Goal: Register for event/course

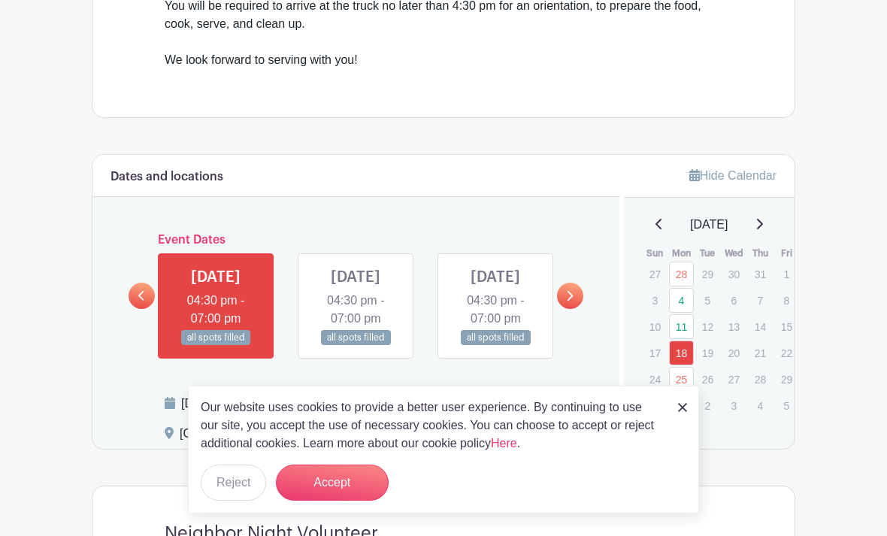
scroll to position [687, 0]
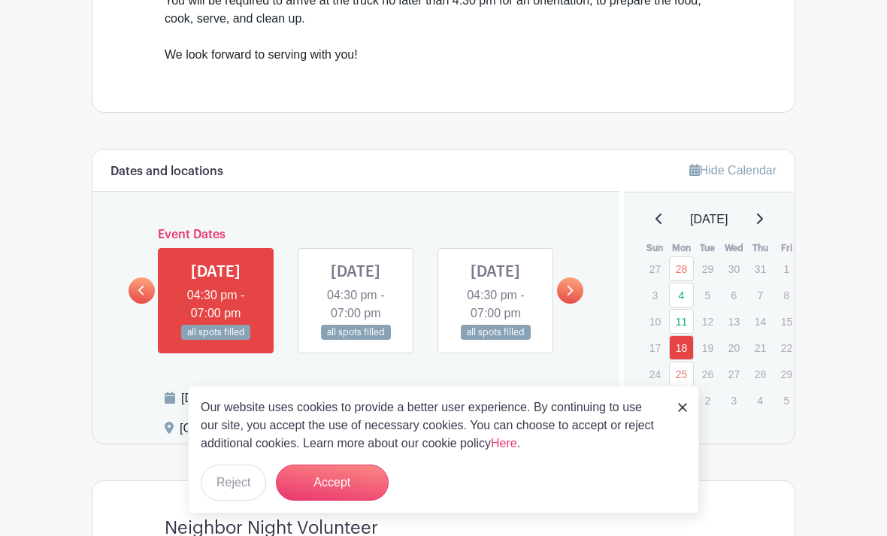
click at [574, 304] on link at bounding box center [570, 291] width 26 height 26
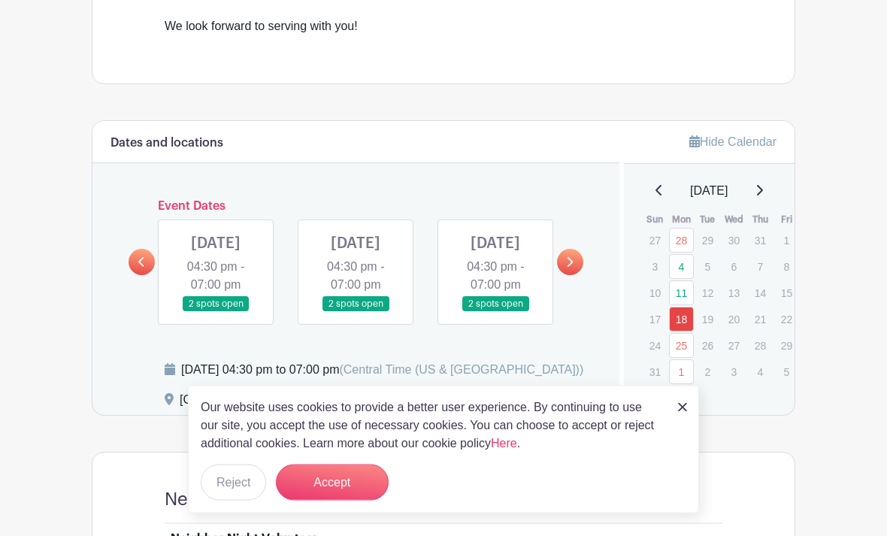
scroll to position [712, 0]
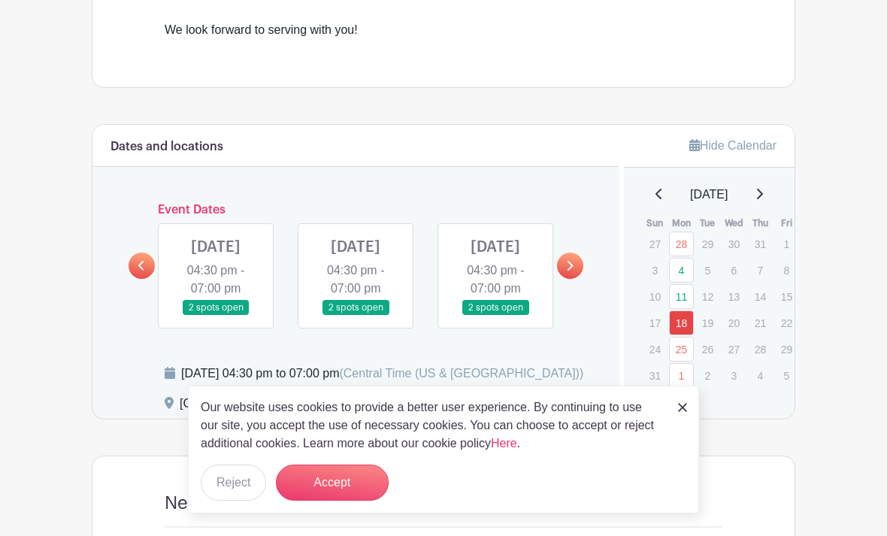
click at [121, 275] on div "Dates and locations Event Dates [DATE] 04:30 pm - 07:00 pm 2 spots open [DATE] …" at bounding box center [356, 272] width 527 height 294
click at [141, 256] on div "Event Dates [DATE] 04:30 pm - 07:00 pm 2 spots open [DATE] 04:30 pm - 07:00 pm …" at bounding box center [356, 266] width 455 height 126
click at [101, 262] on div "Dates and locations Event Dates [DATE] 04:30 pm - 07:00 pm 2 spots open [DATE] …" at bounding box center [356, 272] width 527 height 294
click at [127, 264] on div "Dates and locations Event Dates [DATE] 04:30 pm - 07:00 pm 2 spots open [DATE] …" at bounding box center [356, 272] width 527 height 294
click at [136, 279] on link at bounding box center [142, 266] width 26 height 26
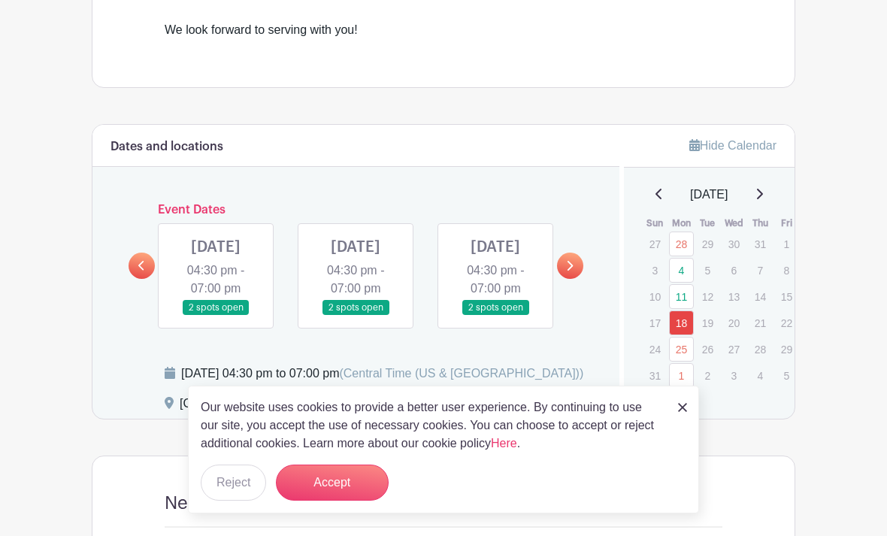
click at [138, 272] on icon at bounding box center [141, 265] width 7 height 11
click at [132, 276] on link at bounding box center [142, 266] width 26 height 26
click at [144, 267] on link at bounding box center [142, 266] width 26 height 26
click at [134, 279] on link at bounding box center [142, 266] width 26 height 26
click at [136, 279] on link at bounding box center [142, 266] width 26 height 26
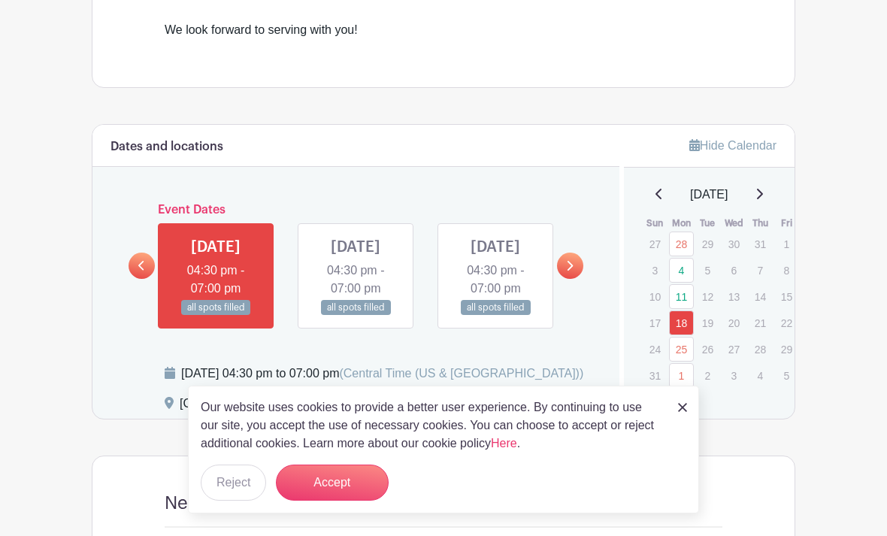
click at [575, 275] on link at bounding box center [570, 266] width 26 height 26
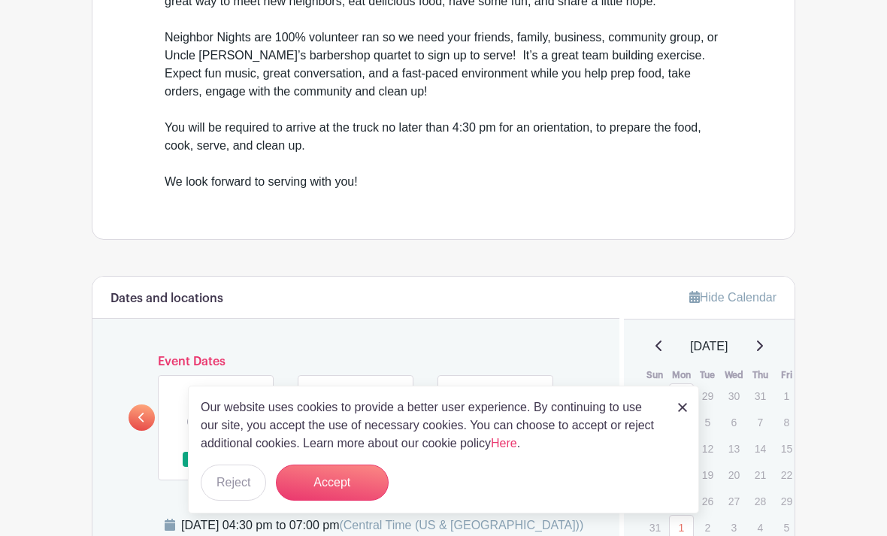
scroll to position [561, 0]
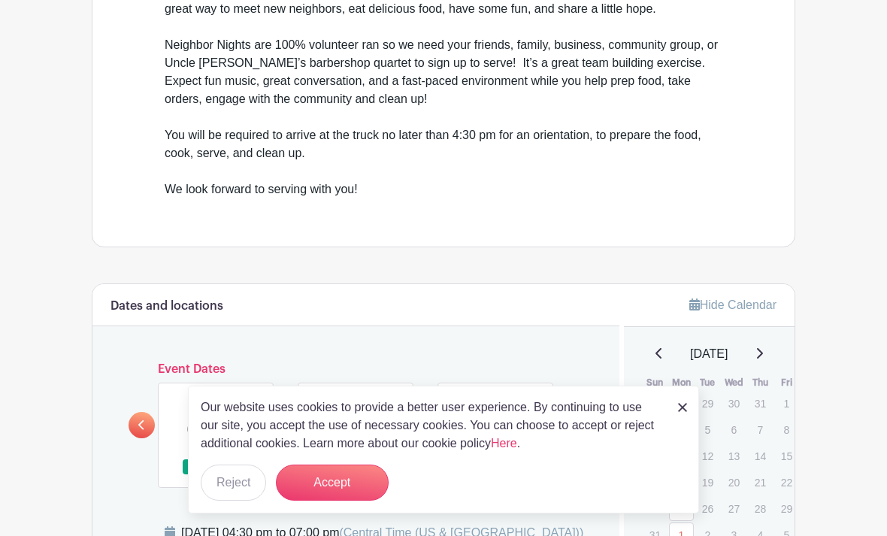
click at [321, 476] on button "Accept" at bounding box center [332, 483] width 113 height 36
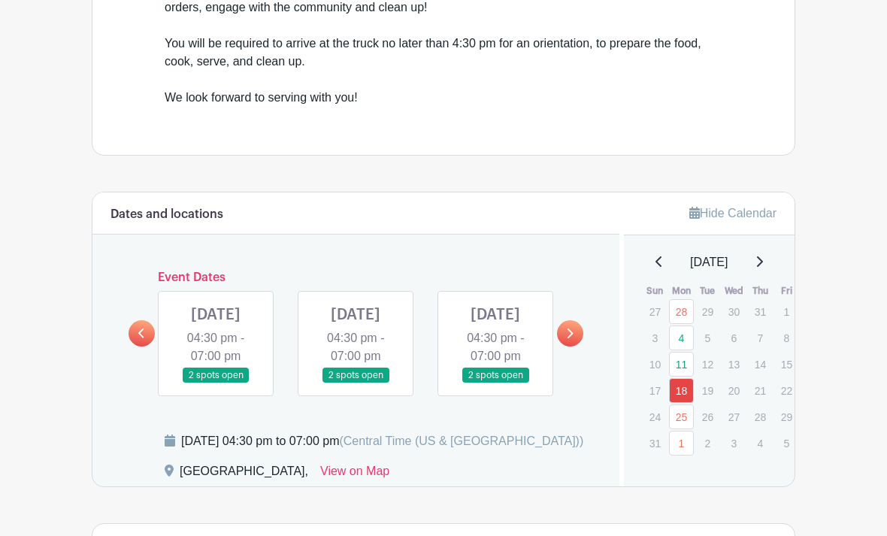
scroll to position [669, 0]
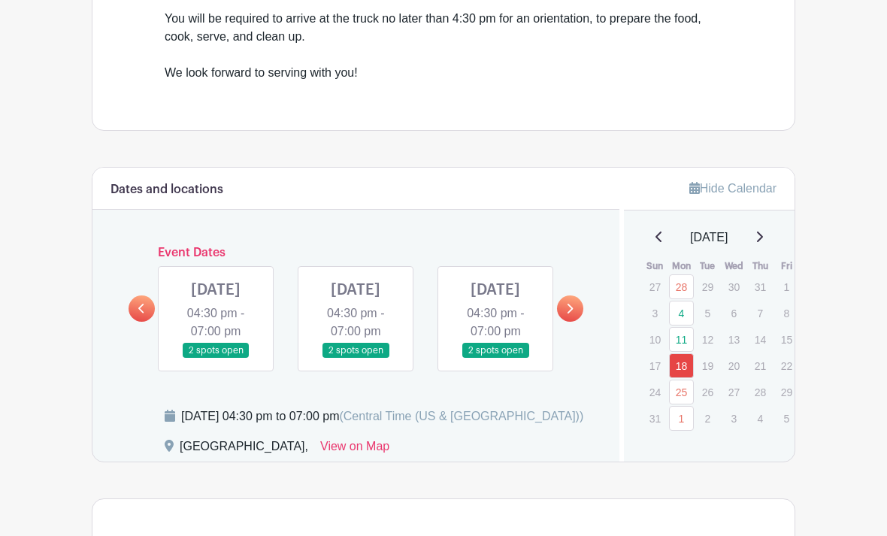
click at [129, 323] on div at bounding box center [142, 309] width 26 height 26
click at [150, 316] on link at bounding box center [142, 309] width 26 height 26
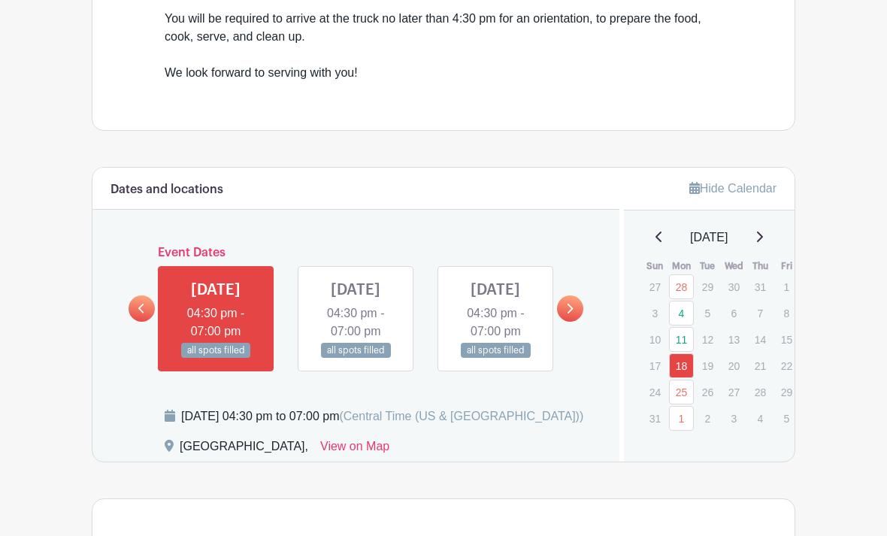
click at [87, 434] on div "For The Love Springdale Individual Volunteer Spots Created by [PERSON_NAME] Con…" at bounding box center [444, 107] width 722 height 1409
click at [581, 322] on link at bounding box center [570, 309] width 26 height 26
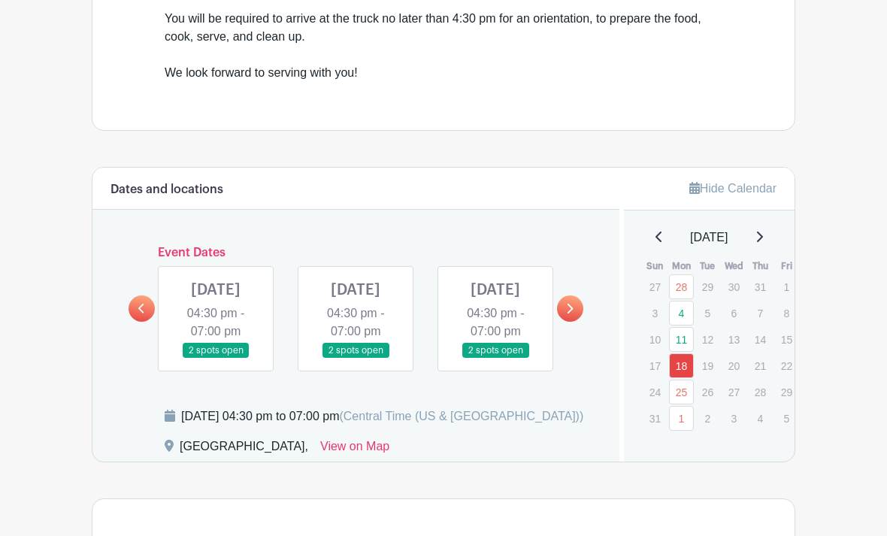
click at [356, 359] on link at bounding box center [356, 359] width 0 height 0
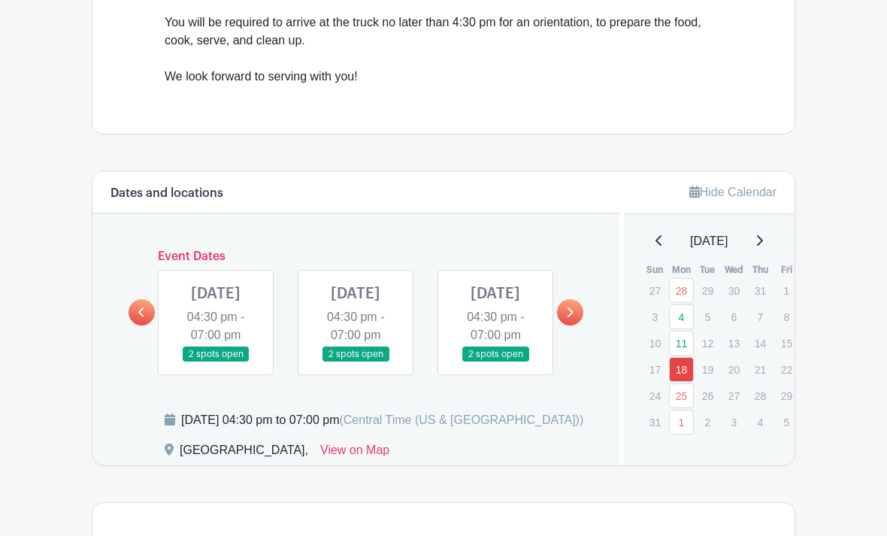
scroll to position [666, 0]
click at [775, 347] on p "15" at bounding box center [787, 343] width 25 height 23
click at [780, 347] on p "15" at bounding box center [787, 343] width 25 height 23
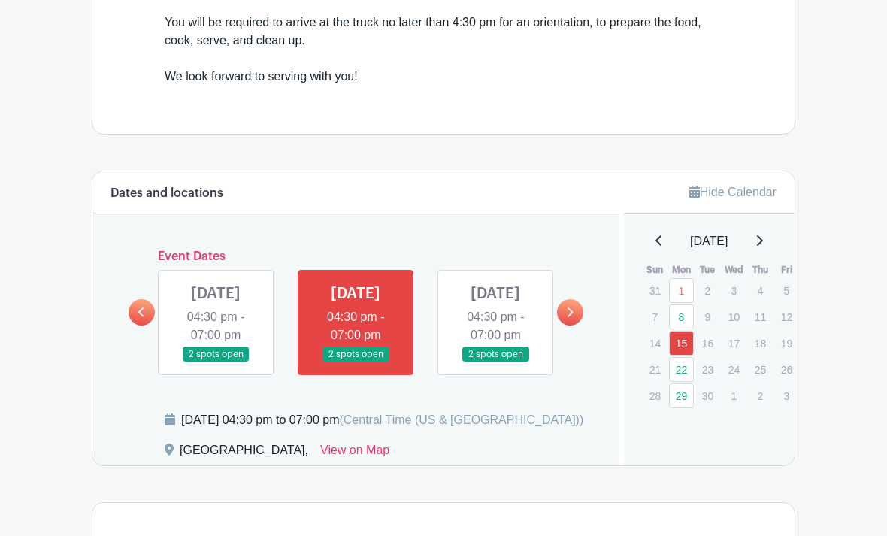
click at [356, 363] on link at bounding box center [356, 363] width 0 height 0
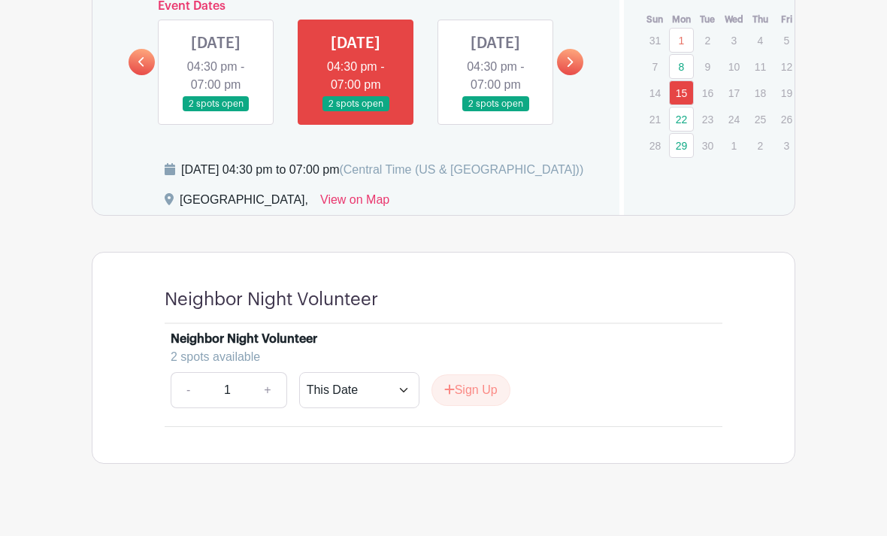
scroll to position [929, 0]
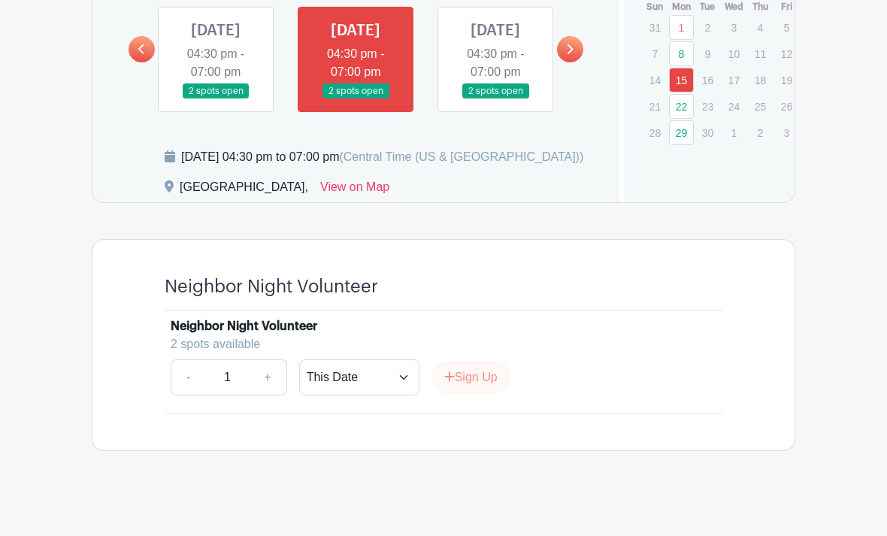
click at [496, 393] on button "Sign Up" at bounding box center [471, 378] width 79 height 32
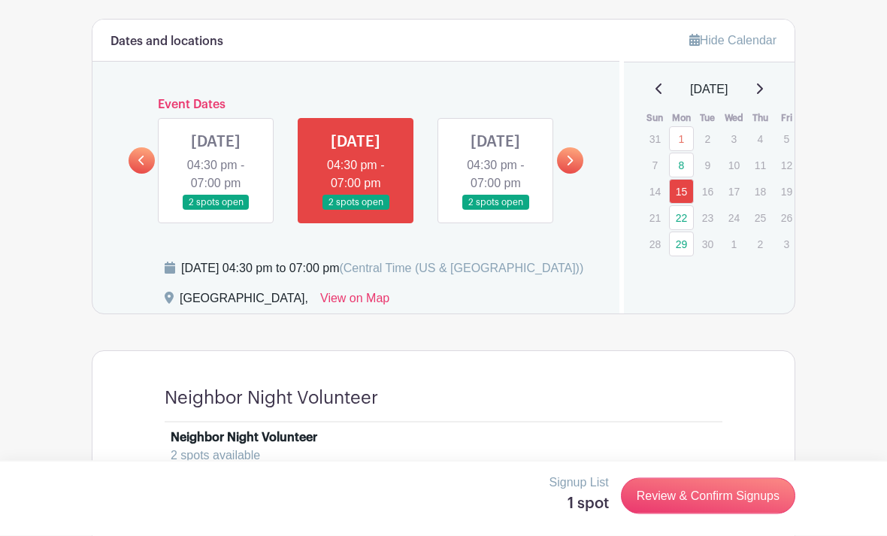
scroll to position [818, 0]
click at [586, 166] on div "Dates and locations Event Dates [DATE] 04:30 pm - 07:00 pm 2 spots open [DATE] …" at bounding box center [356, 167] width 527 height 294
click at [575, 160] on link at bounding box center [570, 160] width 26 height 26
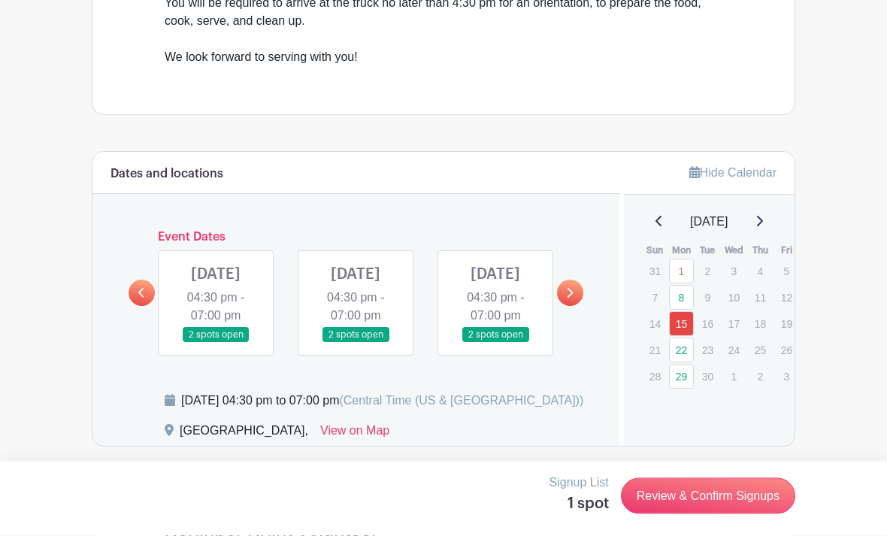
scroll to position [711, 0]
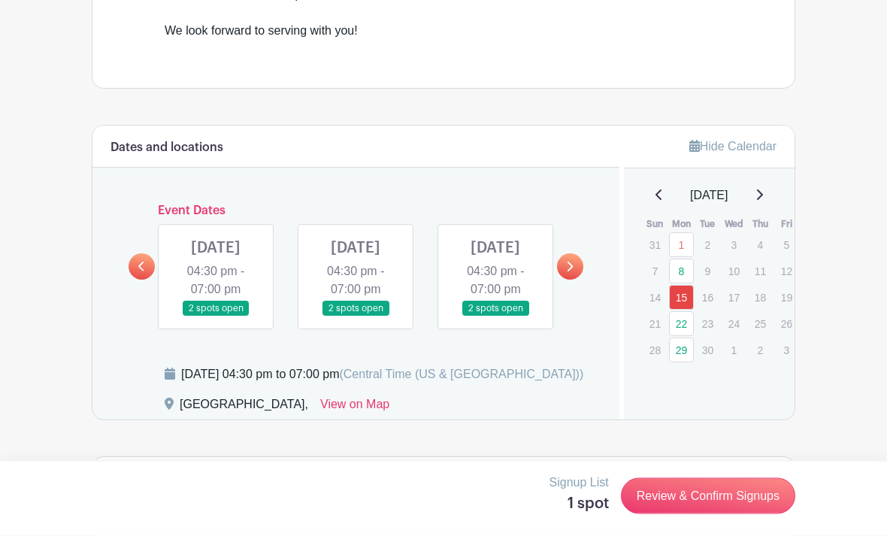
click at [571, 281] on link at bounding box center [570, 267] width 26 height 26
click at [579, 276] on link at bounding box center [570, 266] width 26 height 26
click at [134, 280] on link at bounding box center [142, 266] width 26 height 26
click at [565, 280] on link at bounding box center [570, 266] width 26 height 26
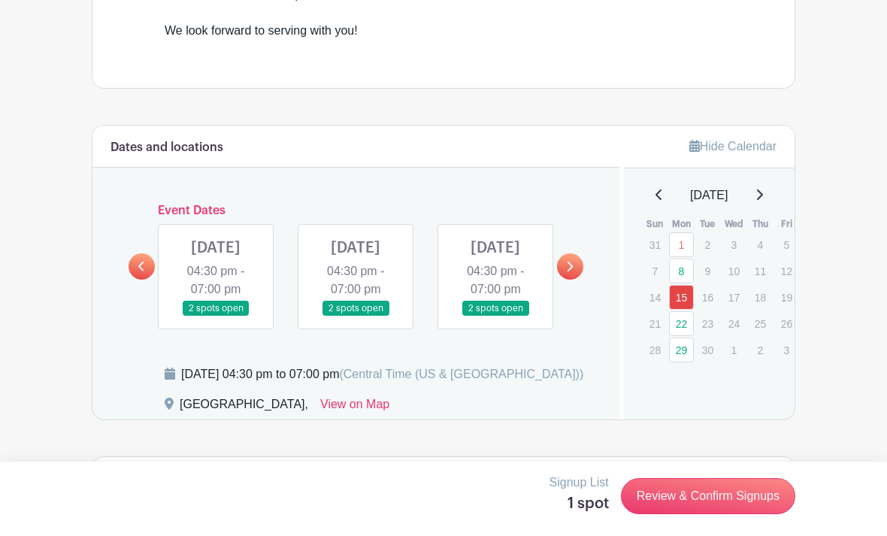
click at [572, 280] on link at bounding box center [570, 266] width 26 height 26
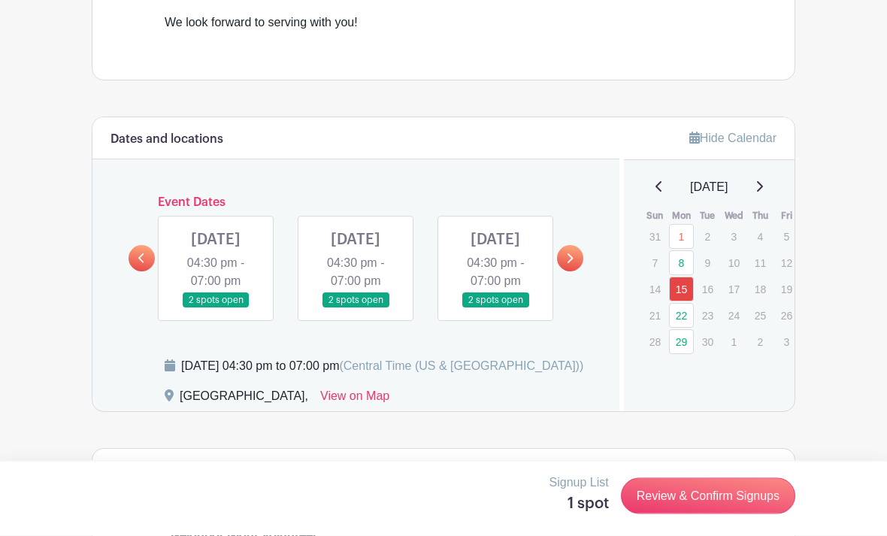
click at [132, 272] on link at bounding box center [142, 259] width 26 height 26
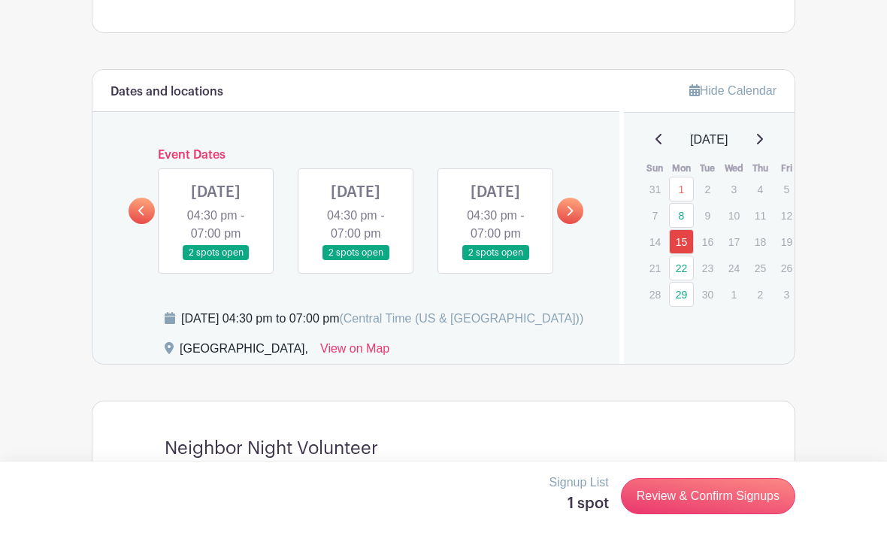
scroll to position [768, 0]
click at [591, 220] on div "Dates and locations Event Dates [DATE] 04:30 pm - 07:00 pm 2 spots open [DATE] …" at bounding box center [356, 216] width 527 height 294
click at [572, 216] on icon at bounding box center [569, 210] width 7 height 11
click at [570, 223] on link at bounding box center [570, 210] width 26 height 26
